Goal: Find specific page/section: Find specific page/section

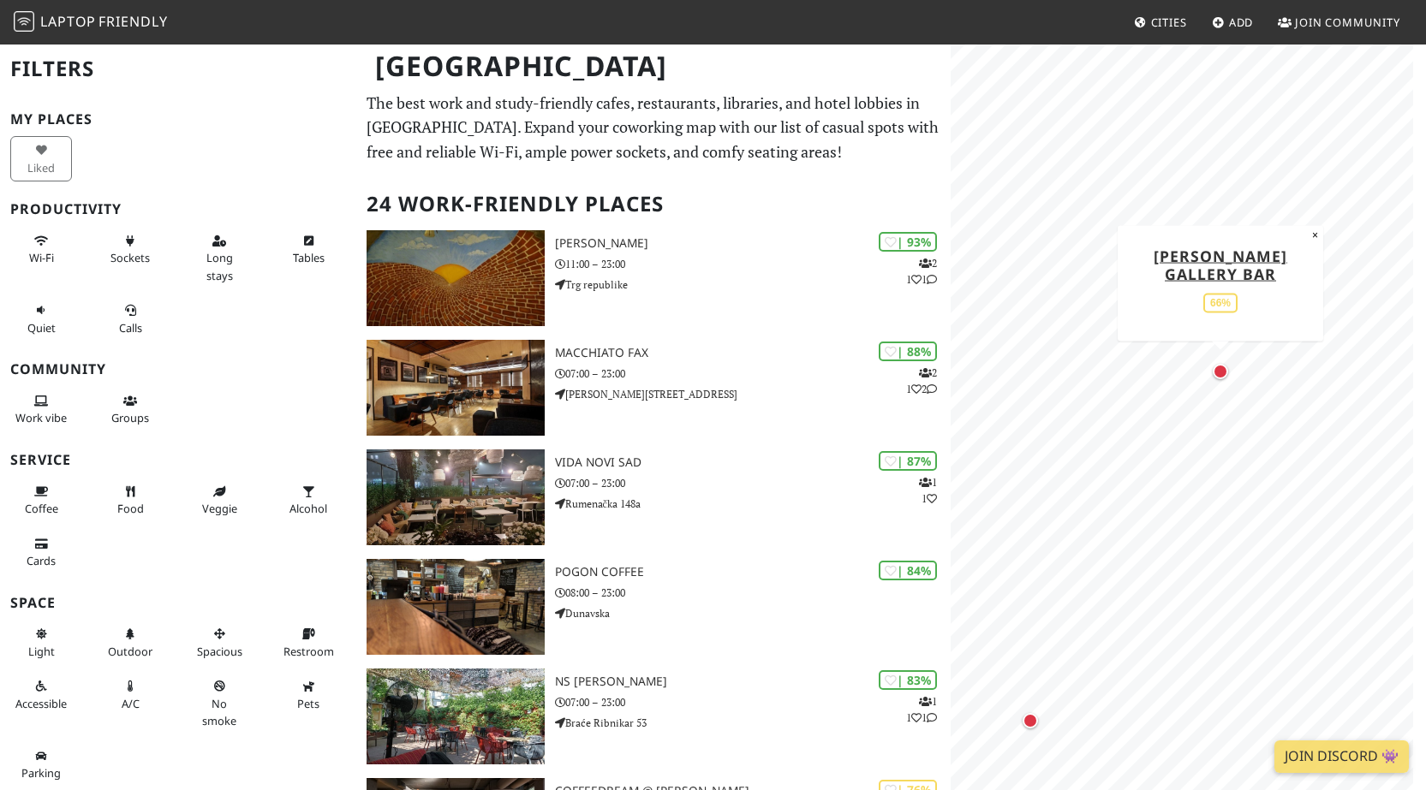
click at [1221, 372] on div "Map marker" at bounding box center [1219, 371] width 15 height 15
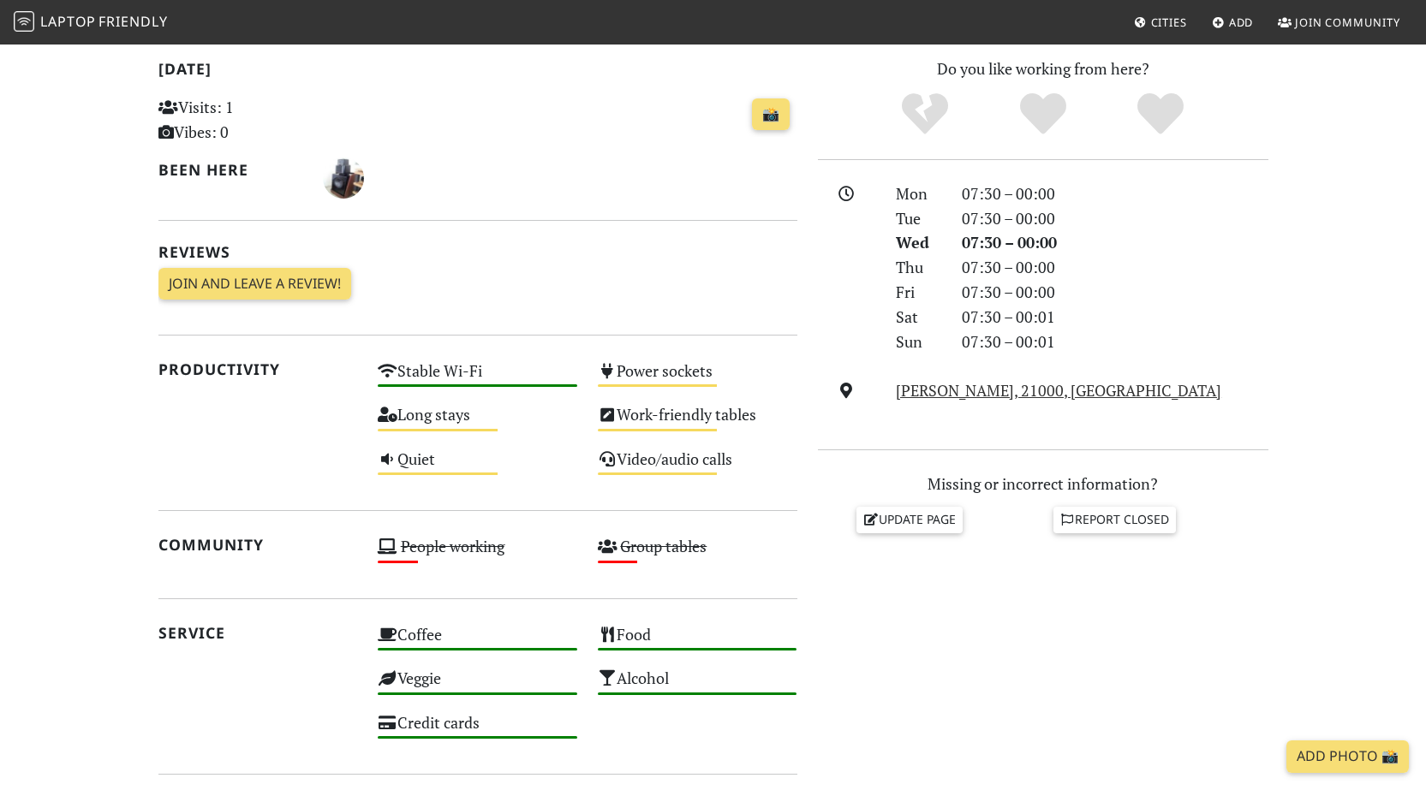
scroll to position [599, 0]
